Goal: Task Accomplishment & Management: Manage account settings

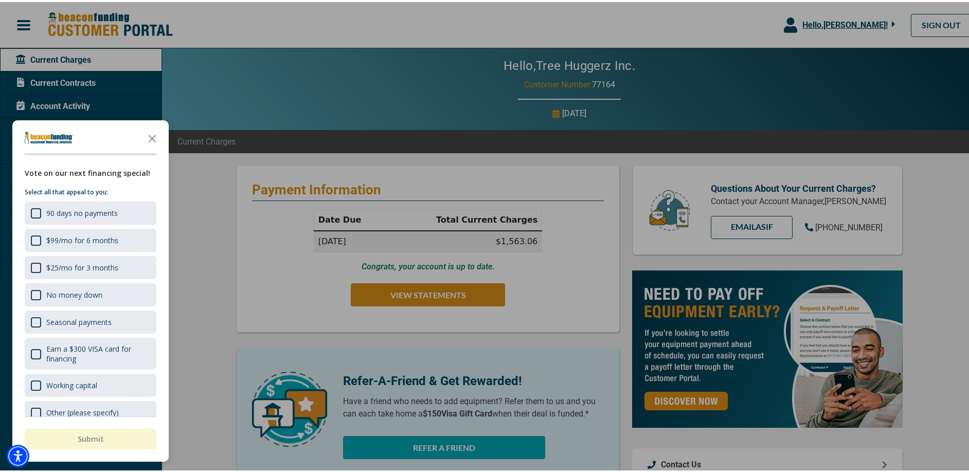
click at [150, 135] on polygon "Close the survey" at bounding box center [153, 137] width 8 height 8
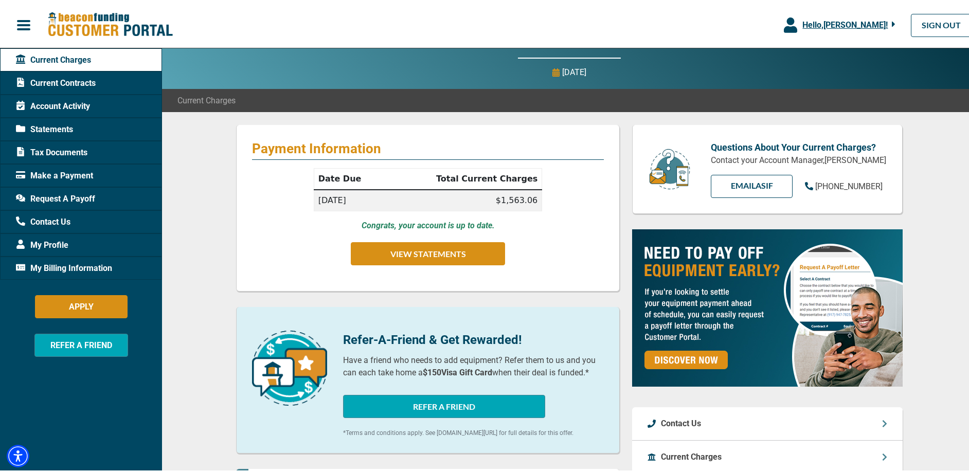
scroll to position [42, 0]
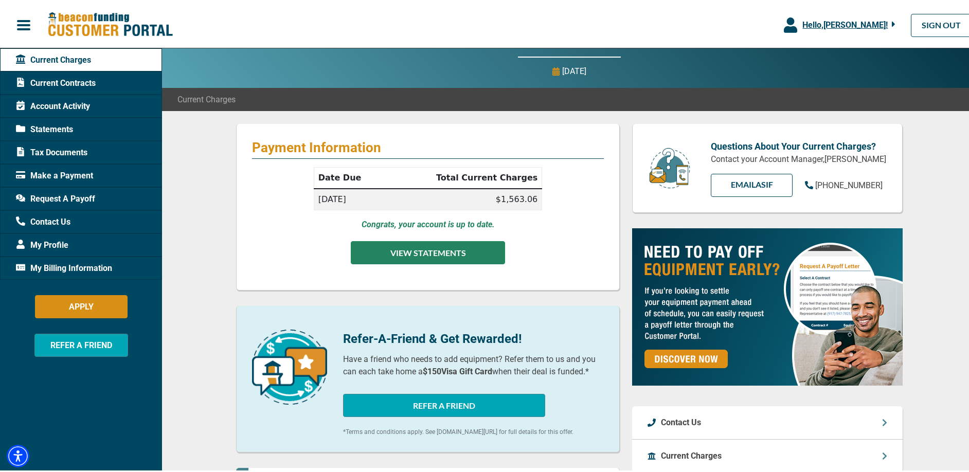
click at [450, 247] on button "VIEW STATEMENTS" at bounding box center [428, 250] width 154 height 23
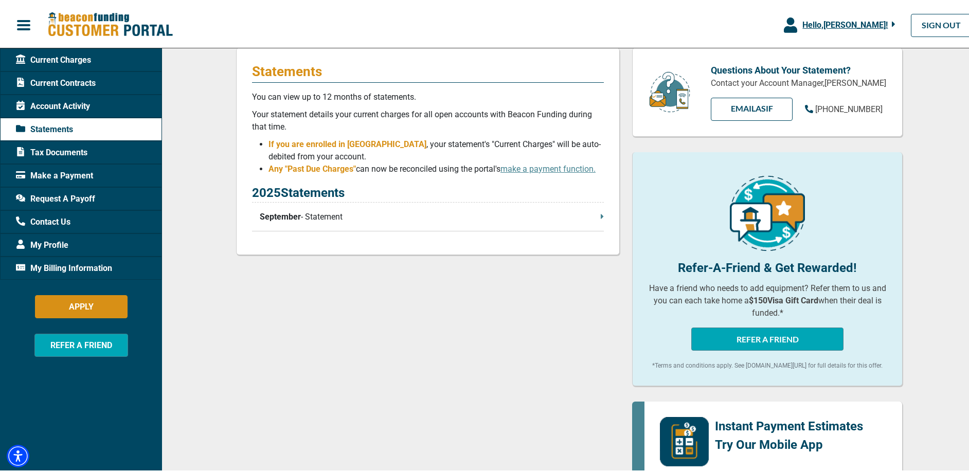
scroll to position [98, 0]
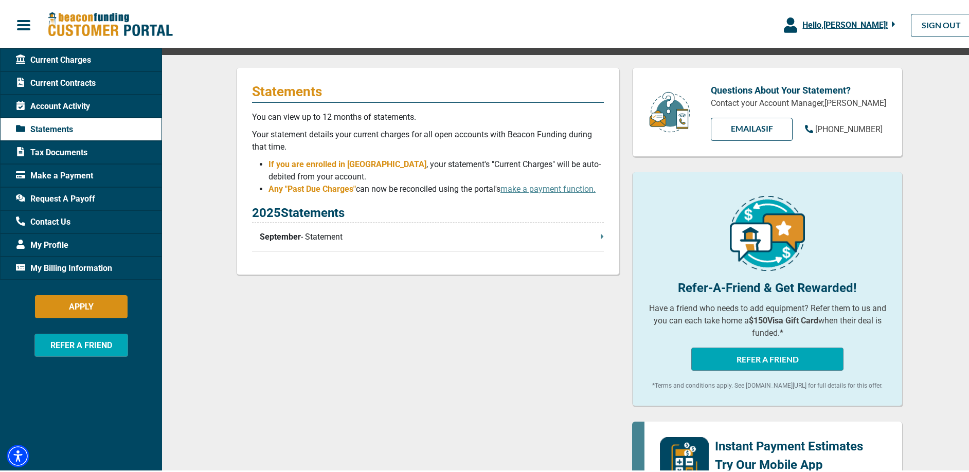
click at [601, 234] on icon at bounding box center [602, 234] width 3 height 8
click at [67, 81] on span "Current Contracts" at bounding box center [56, 81] width 80 height 12
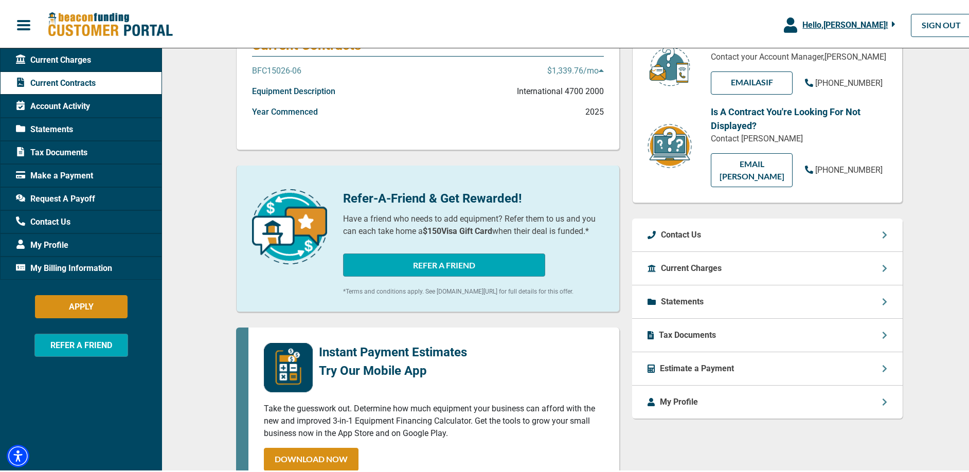
scroll to position [140, 0]
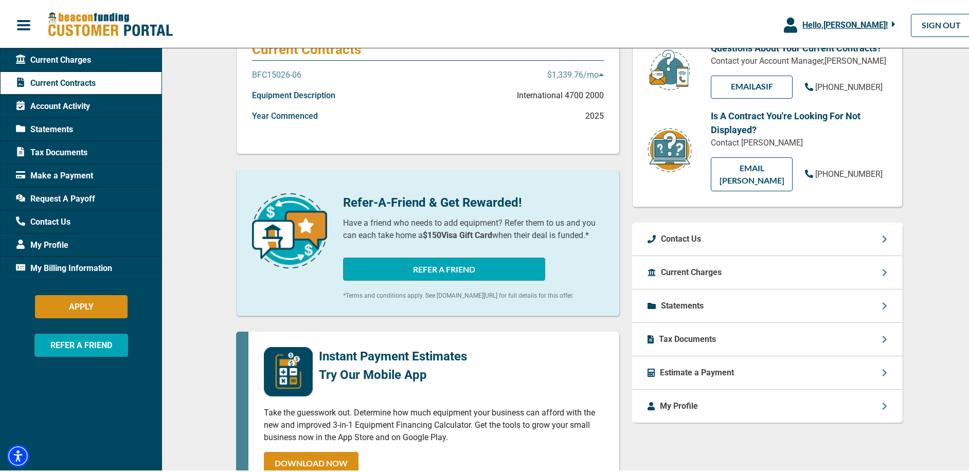
click at [882, 300] on icon at bounding box center [884, 304] width 5 height 8
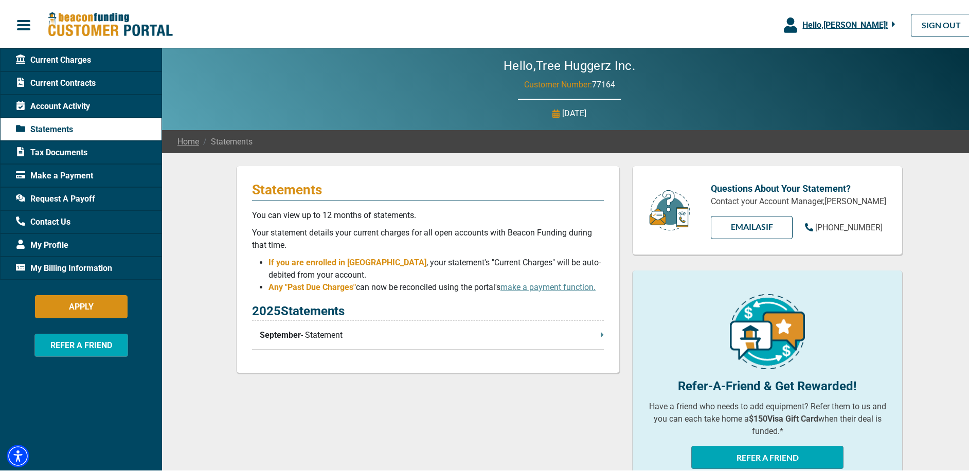
click at [55, 103] on span "Account Activity" at bounding box center [53, 104] width 74 height 12
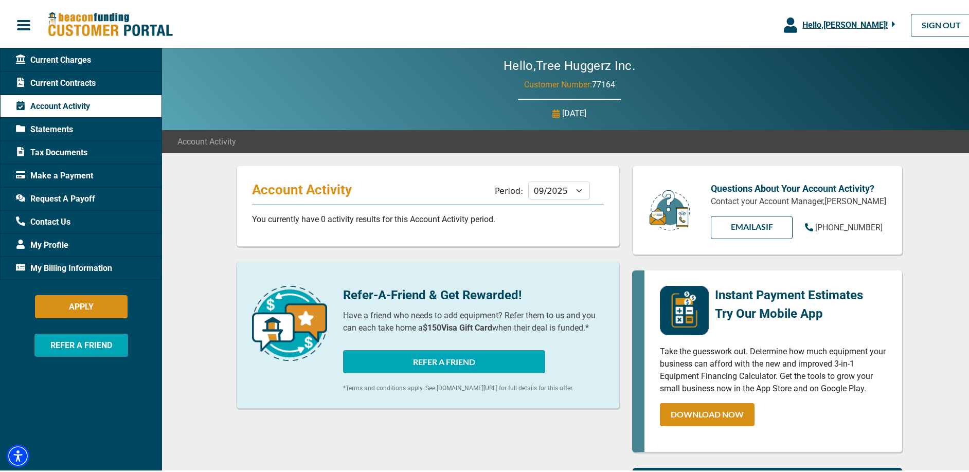
click at [87, 79] on span "Current Contracts" at bounding box center [56, 81] width 80 height 12
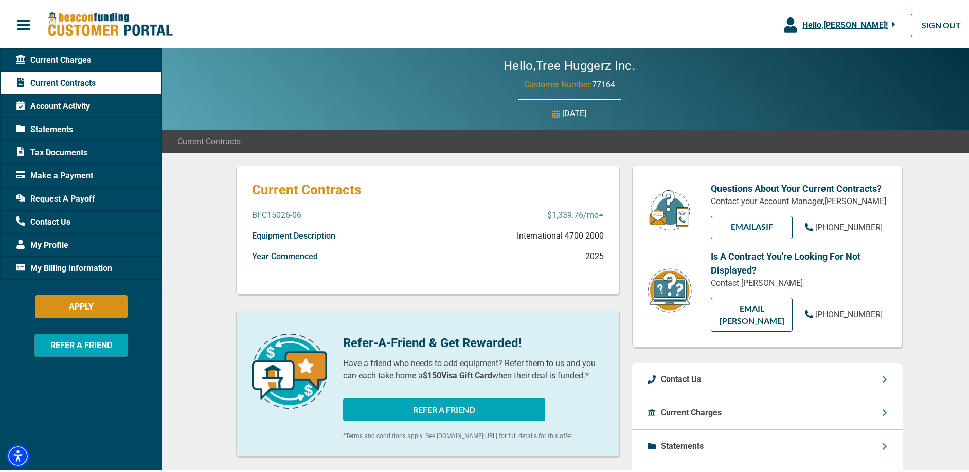
click at [80, 63] on span "Current Charges" at bounding box center [53, 58] width 75 height 12
